Goal: Navigation & Orientation: Find specific page/section

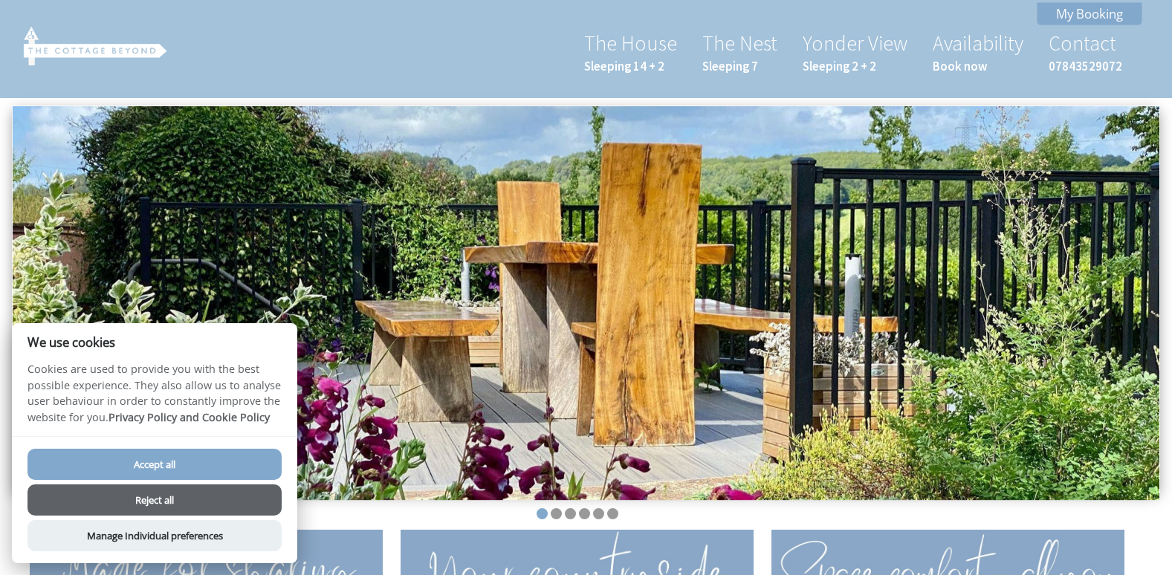
click at [217, 465] on button "Accept all" at bounding box center [155, 464] width 254 height 31
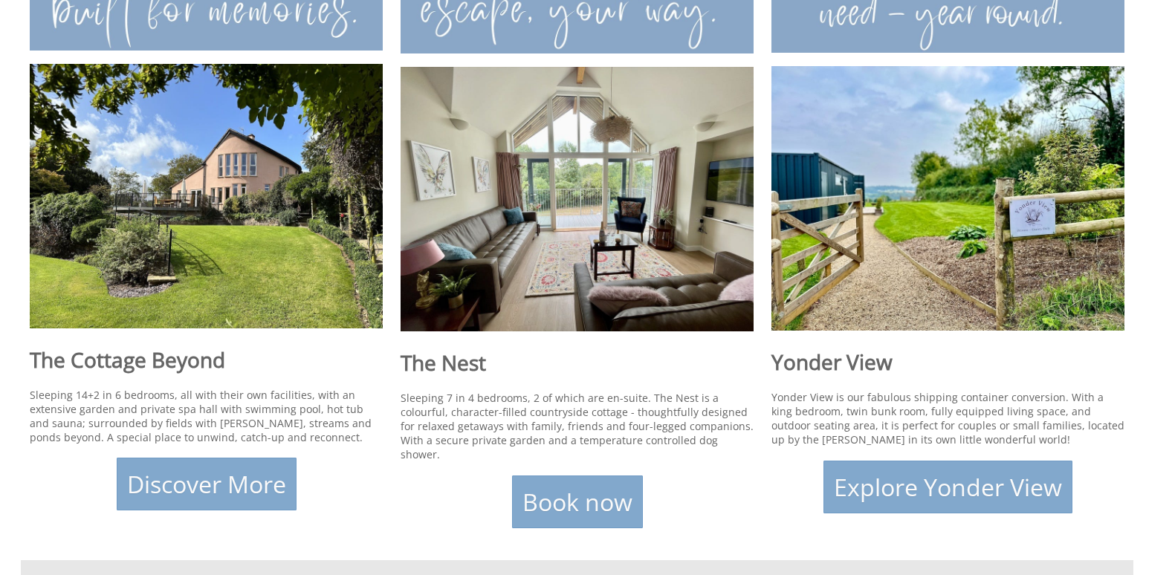
scroll to position [622, 0]
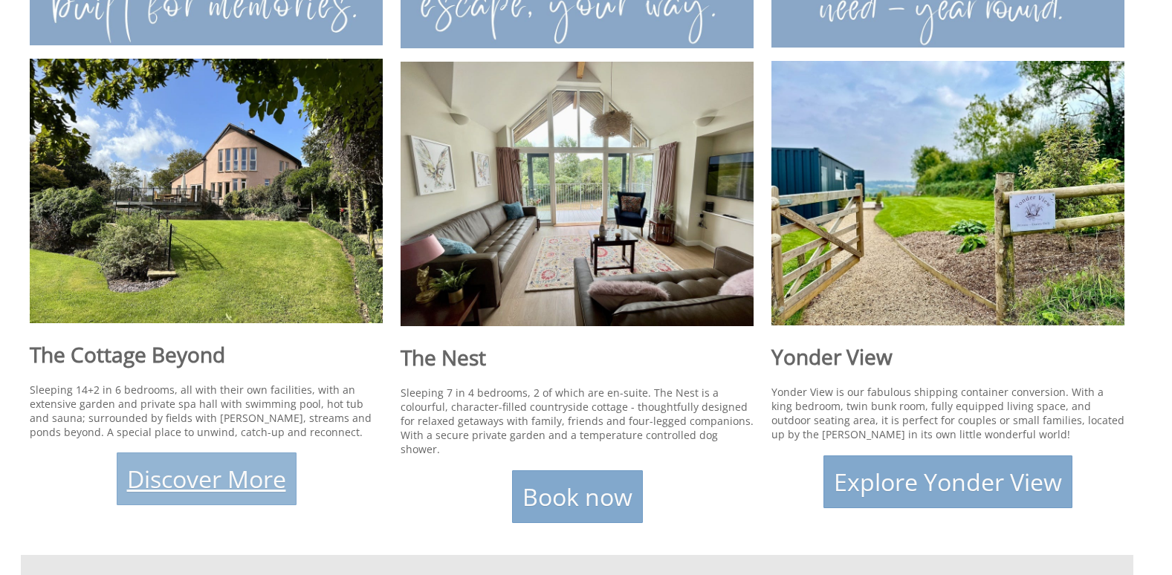
click at [127, 464] on link "Discover More" at bounding box center [207, 479] width 180 height 53
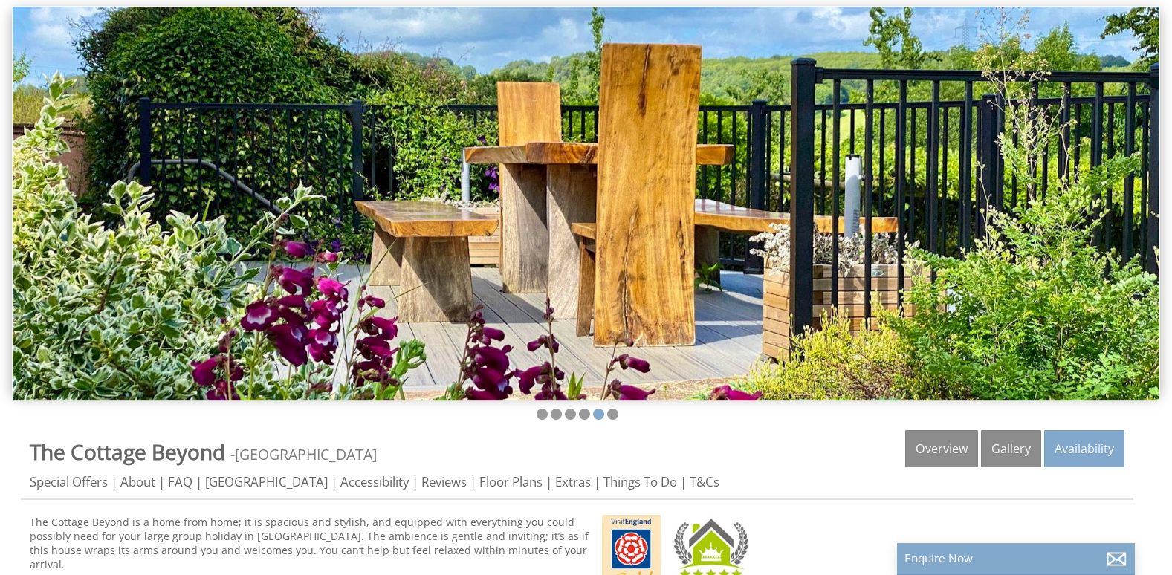
scroll to position [129, 0]
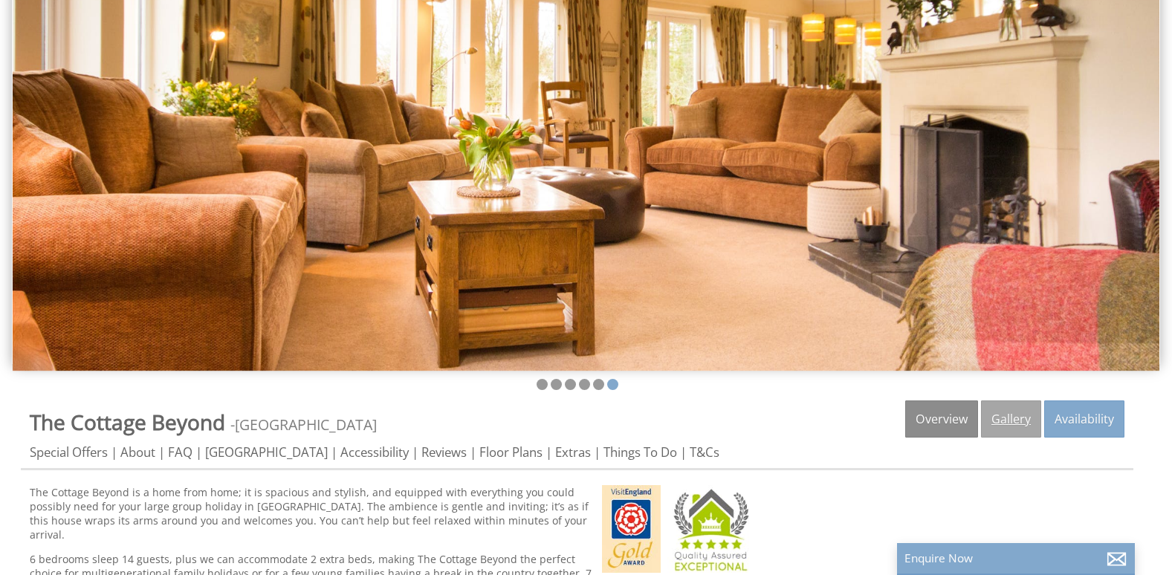
click at [1006, 420] on link "Gallery" at bounding box center [1011, 419] width 60 height 37
